Goal: Task Accomplishment & Management: Manage account settings

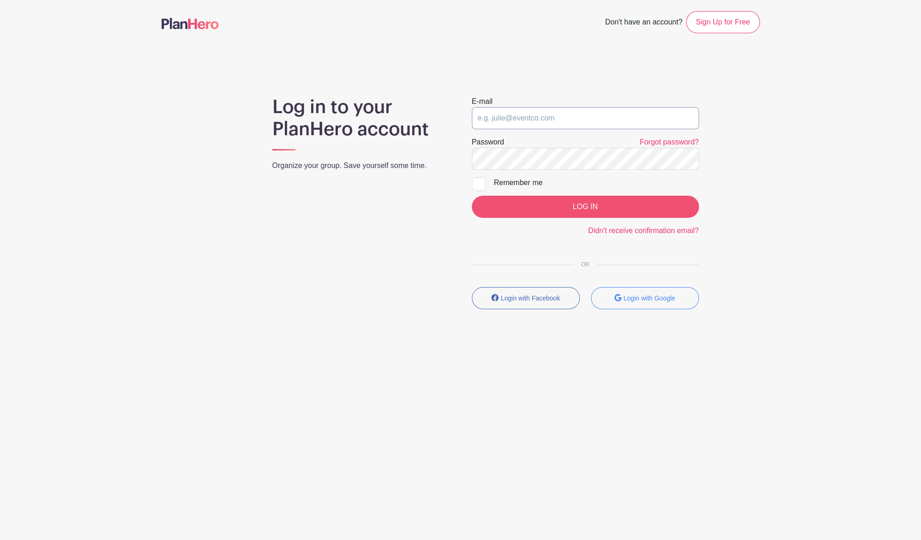
type input "[EMAIL_ADDRESS][DOMAIN_NAME]"
click at [615, 206] on input "LOG IN" at bounding box center [585, 207] width 227 height 22
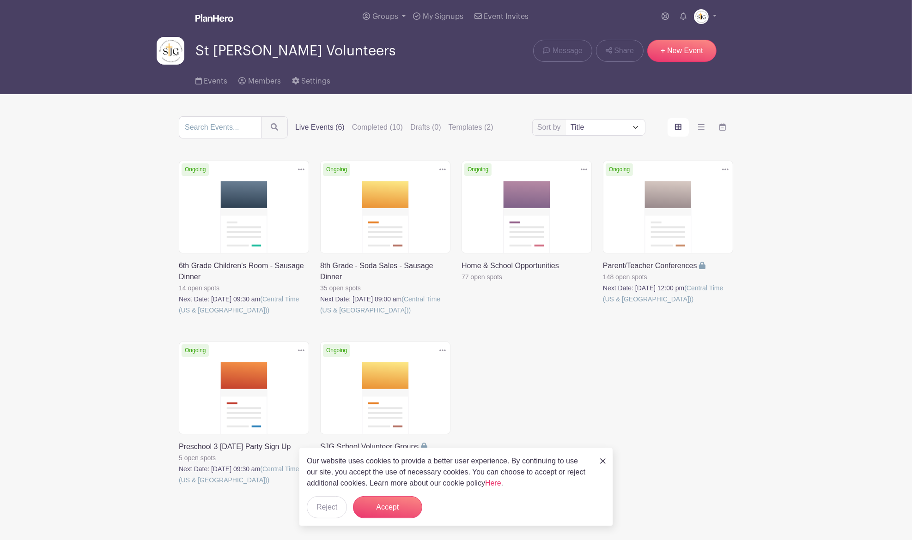
click at [179, 486] on link at bounding box center [179, 486] width 0 height 0
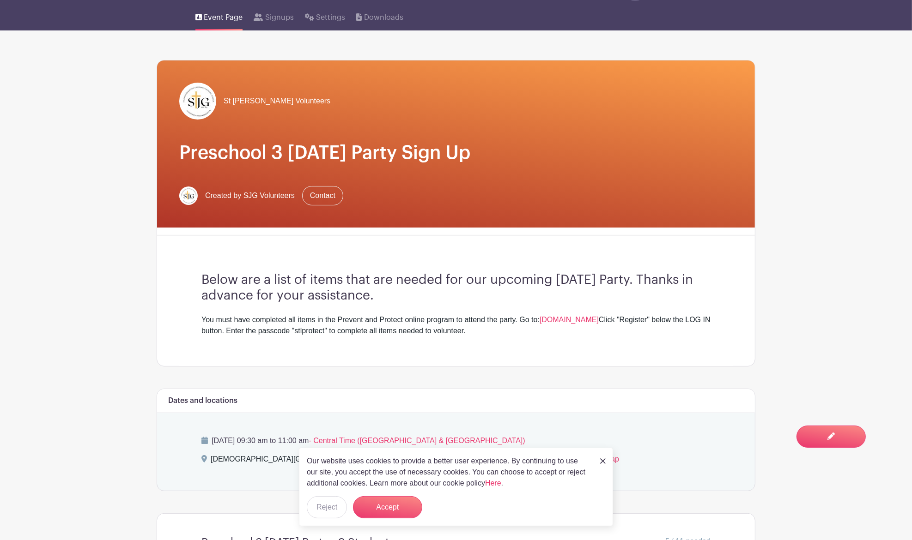
scroll to position [57, 0]
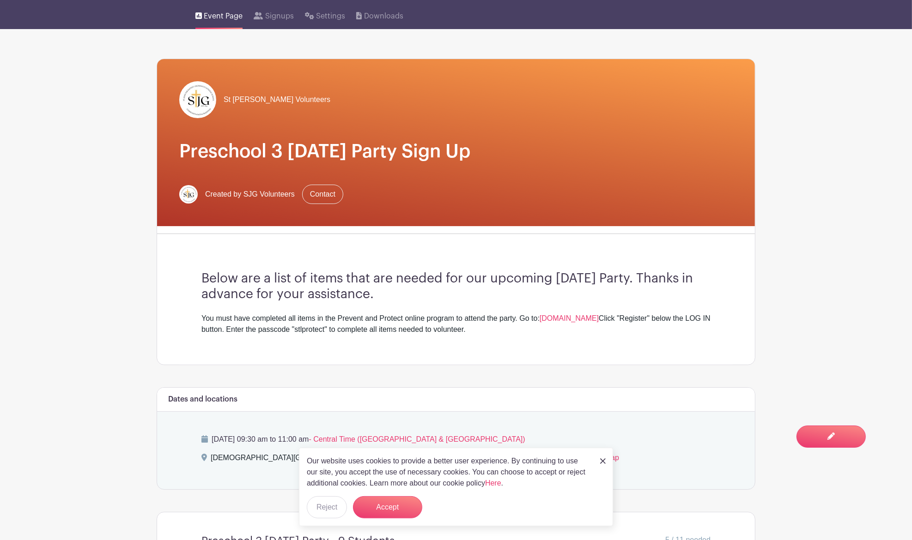
click at [601, 464] on img at bounding box center [603, 462] width 6 height 6
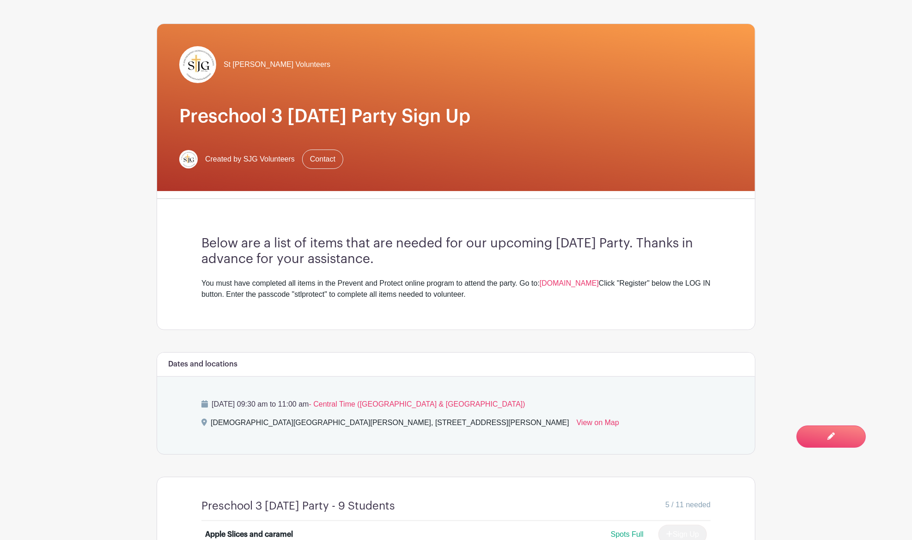
scroll to position [0, 0]
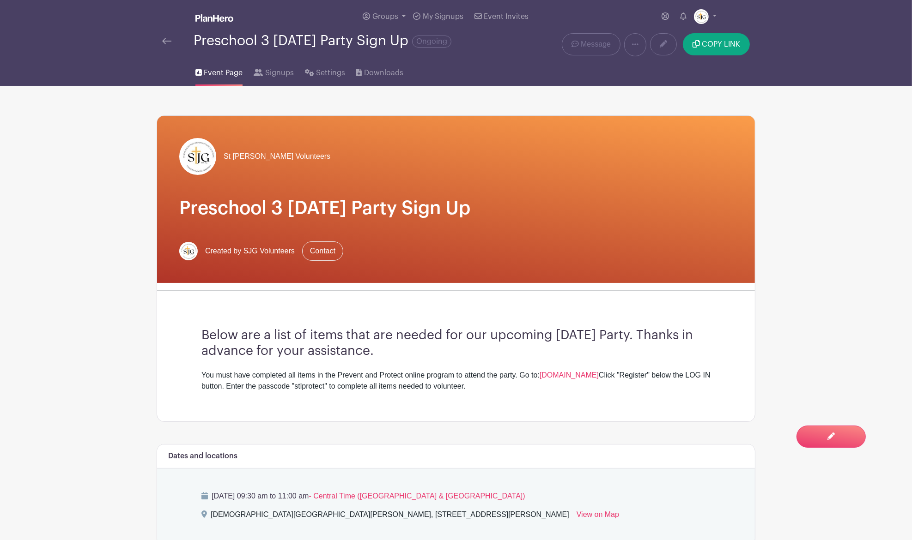
click at [167, 41] on img at bounding box center [166, 41] width 9 height 6
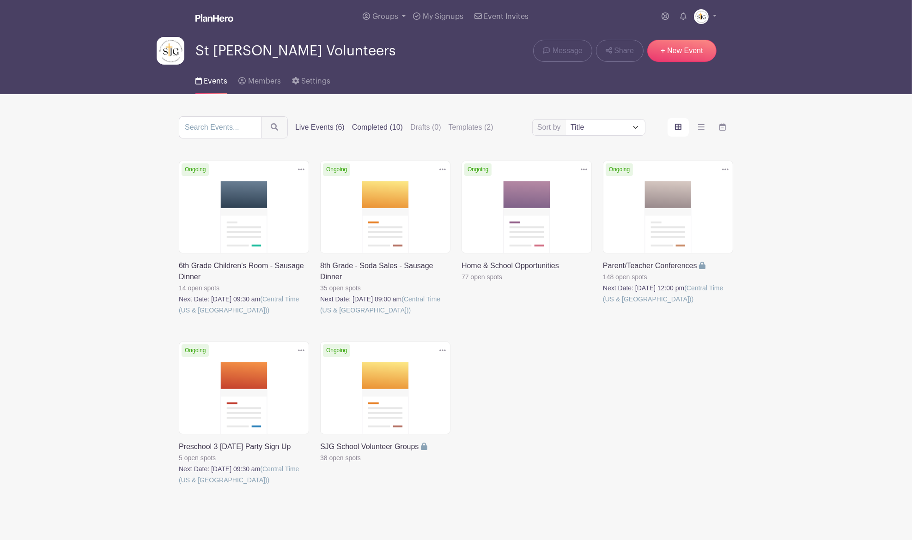
click at [382, 129] on label "Completed (10)" at bounding box center [377, 127] width 51 height 11
click at [0, 0] on input "Completed (10)" at bounding box center [0, 0] width 0 height 0
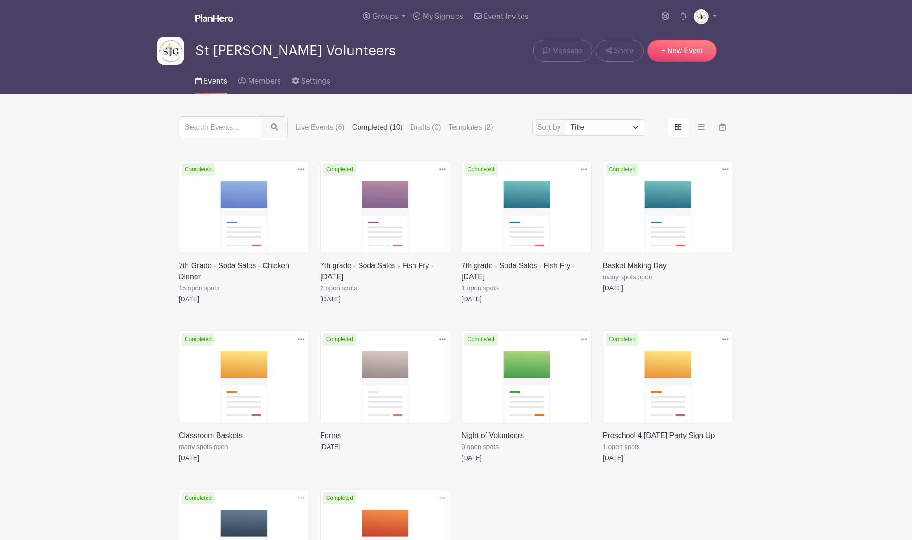
click at [603, 464] on link at bounding box center [603, 464] width 0 height 0
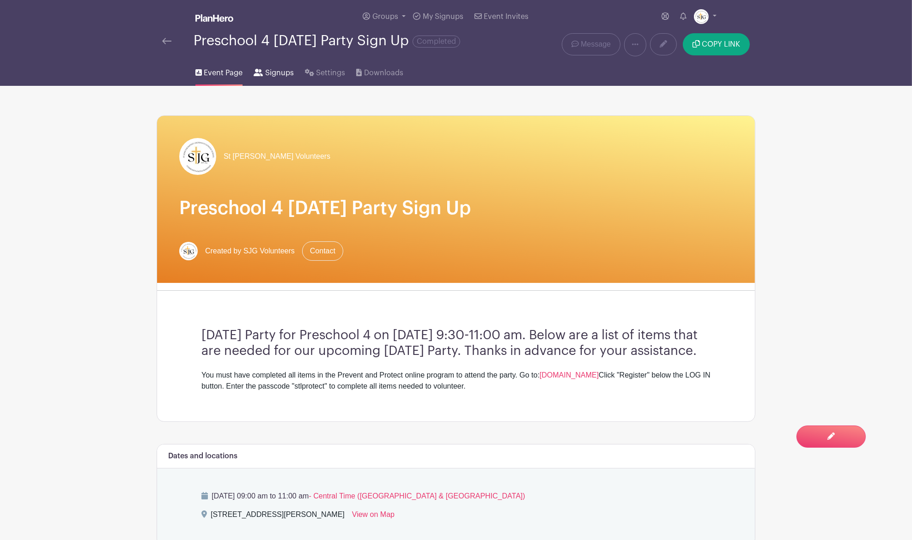
click at [279, 73] on span "Signups" at bounding box center [279, 72] width 29 height 11
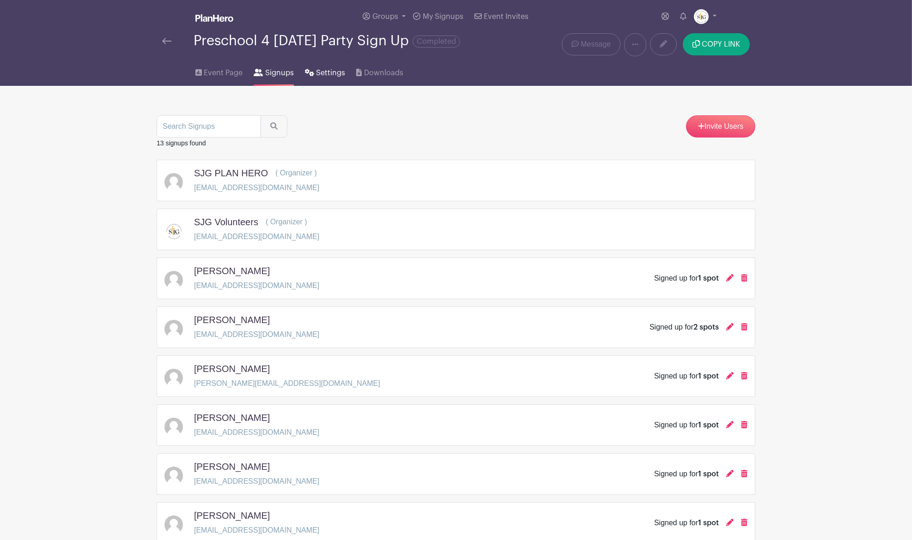
click at [334, 74] on span "Settings" at bounding box center [330, 72] width 29 height 11
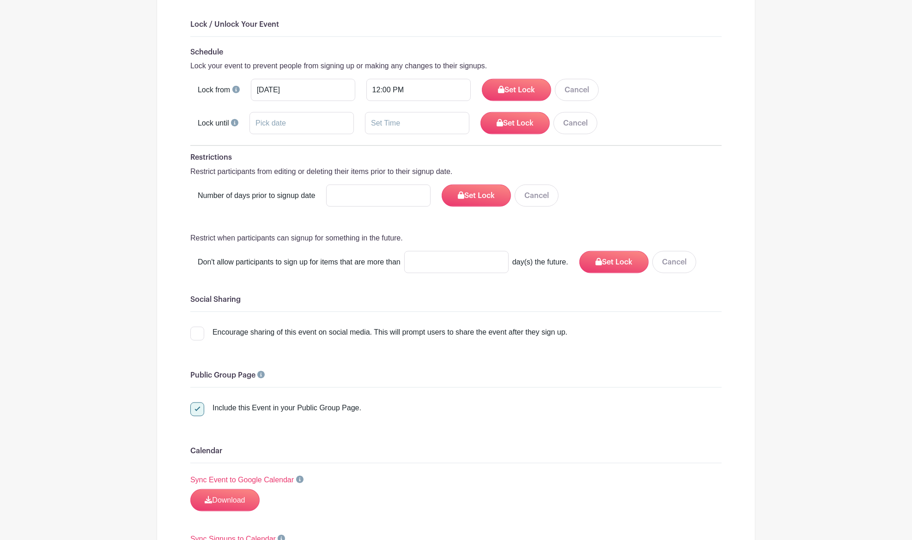
scroll to position [1228, 0]
